Goal: Find specific page/section: Find specific page/section

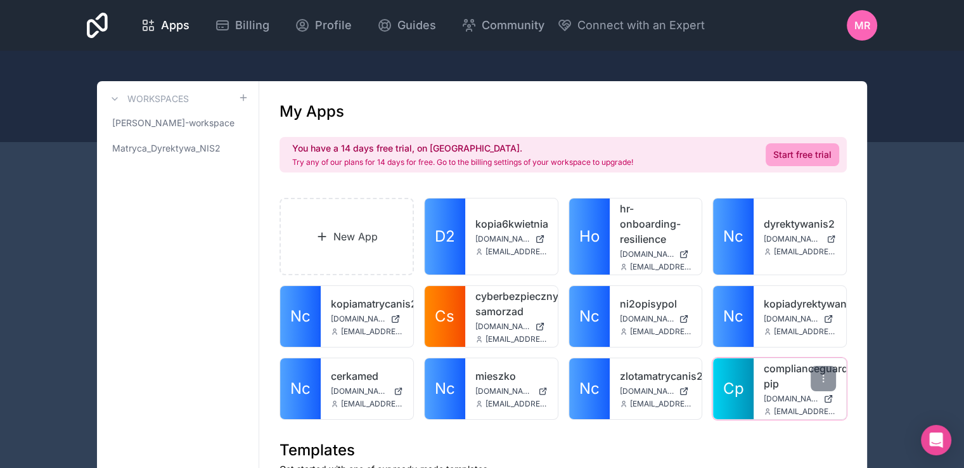
click at [777, 366] on link "complianceguard-pip" at bounding box center [800, 376] width 72 height 30
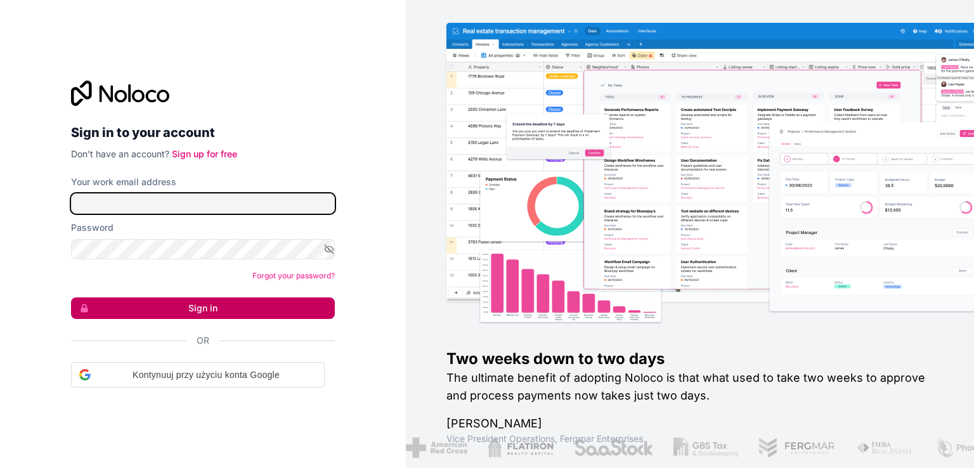
type input "**********"
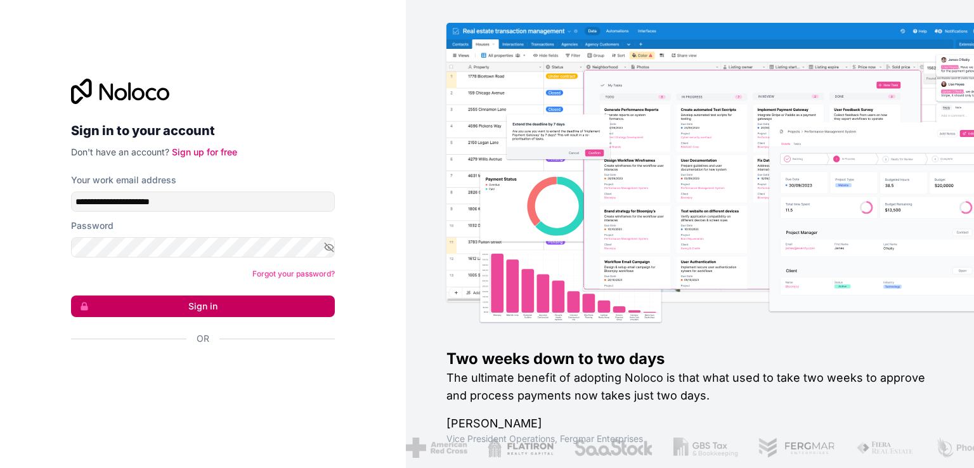
click at [195, 311] on button "Sign in" at bounding box center [203, 306] width 264 height 22
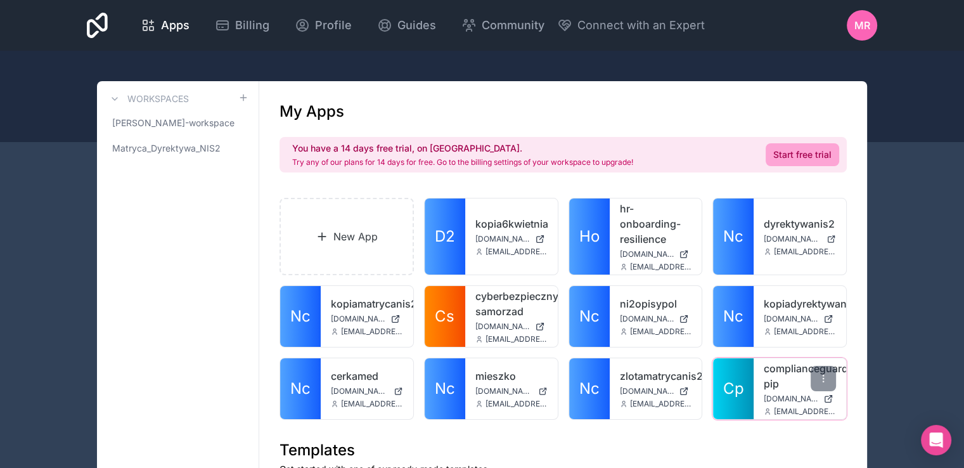
click at [786, 389] on link "complianceguard-pip" at bounding box center [800, 376] width 72 height 30
